Goal: Information Seeking & Learning: Learn about a topic

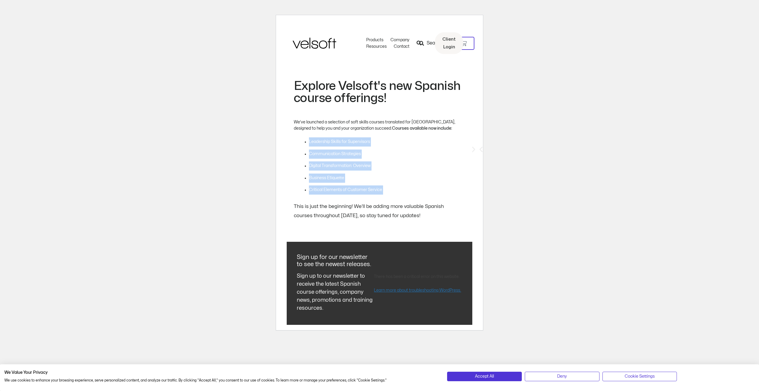
drag, startPoint x: 310, startPoint y: 142, endPoint x: 396, endPoint y: 198, distance: 102.6
click at [396, 198] on div "We’ve launched a selection of soft skills courses translated for [GEOGRAPHIC_DA…" at bounding box center [377, 169] width 166 height 101
click at [426, 193] on li "Critical Elements of Customer Service" at bounding box center [384, 189] width 151 height 9
click at [496, 136] on html "Save 70% on Storyline courses, valid until [DATE] 9:00 AM × Skip to content Pro…" at bounding box center [379, 170] width 759 height 341
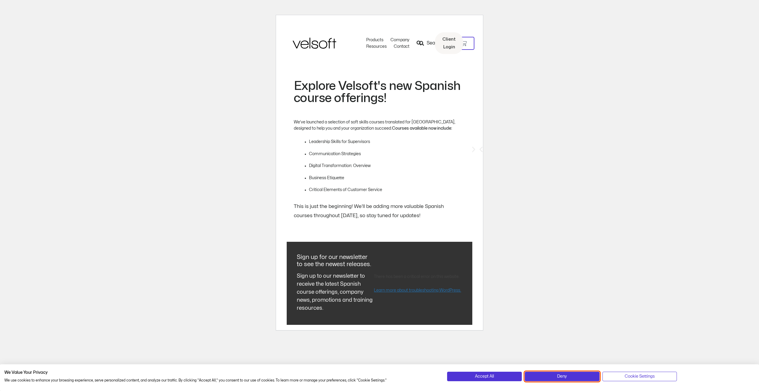
click at [559, 376] on span "Deny" at bounding box center [562, 376] width 10 height 7
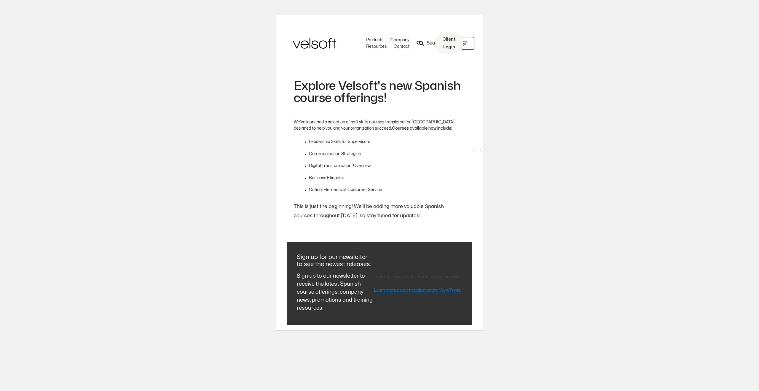
click at [370, 214] on div "This is just the beginning! We’ll be adding more valuable Spanish courses throu…" at bounding box center [377, 211] width 166 height 18
drag, startPoint x: 347, startPoint y: 203, endPoint x: 423, endPoint y: 219, distance: 77.6
click at [423, 219] on div "This is just the beginning! We’ll be adding more valuable Spanish courses throu…" at bounding box center [377, 211] width 166 height 18
drag, startPoint x: 319, startPoint y: 142, endPoint x: 389, endPoint y: 193, distance: 86.5
click at [389, 193] on ul "Leadership Skills for Supervisors Communication Strategies Digital Transformati…" at bounding box center [384, 165] width 151 height 57
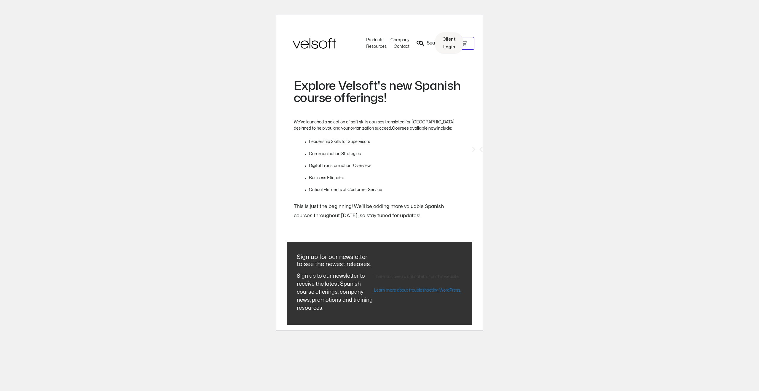
click at [331, 95] on h2 "Explore Velsoft's new Spanish course offerings!" at bounding box center [379, 92] width 170 height 24
click at [305, 96] on h2 "Explore Velsoft's new Spanish course offerings!" at bounding box center [379, 92] width 170 height 24
click at [325, 141] on li "Leadership Skills for Supervisors" at bounding box center [384, 141] width 151 height 9
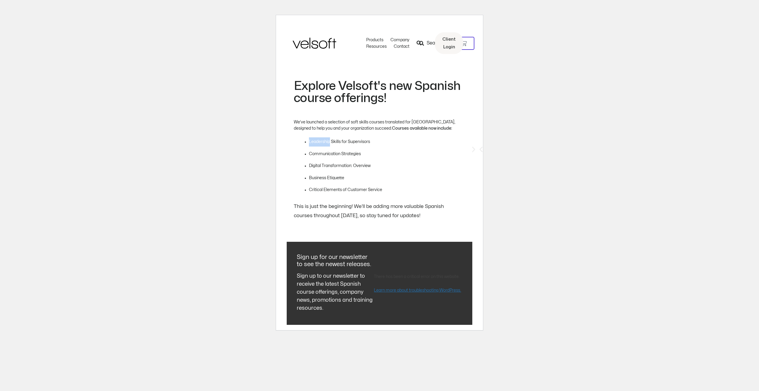
click at [325, 141] on li "Leadership Skills for Supervisors" at bounding box center [384, 141] width 151 height 9
click at [310, 122] on p "We’ve launched a selection of soft skills courses translated for [GEOGRAPHIC_DA…" at bounding box center [377, 125] width 166 height 12
